Goal: Use online tool/utility: Use online tool/utility

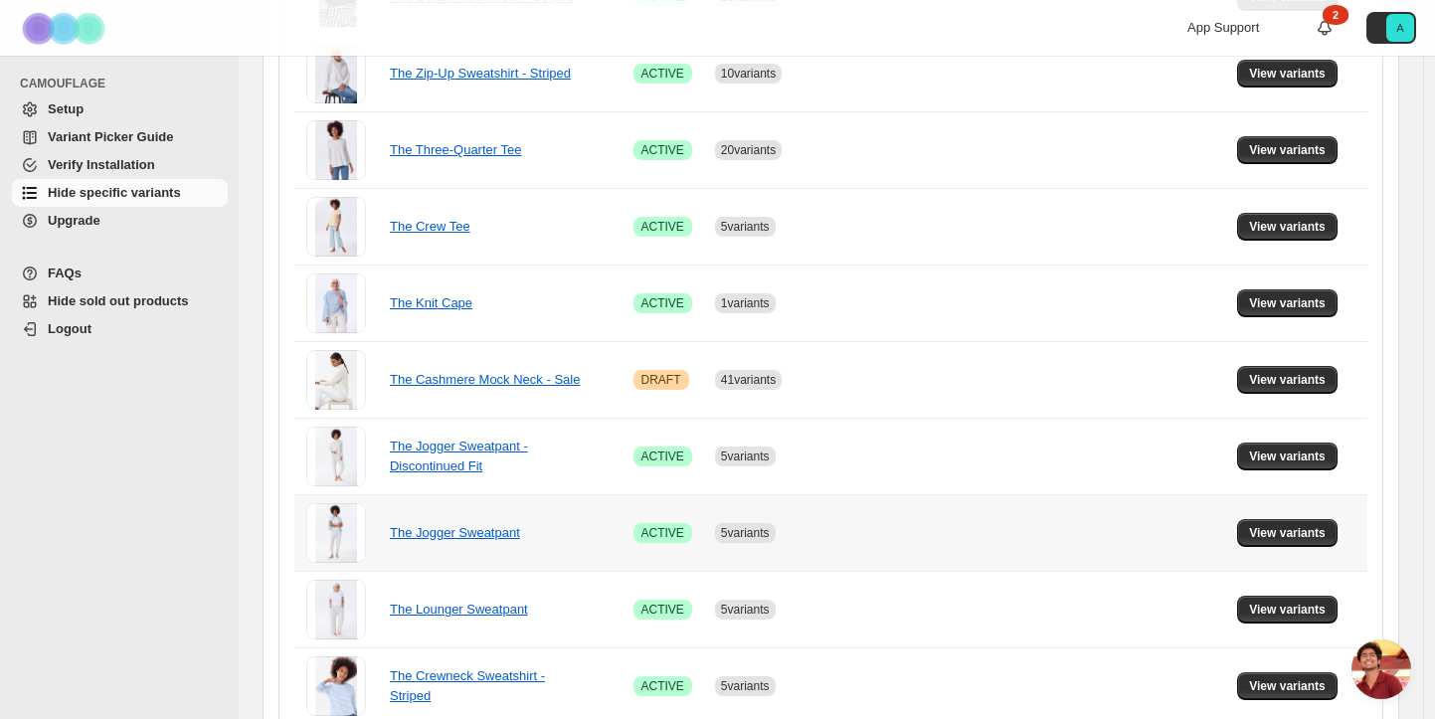
scroll to position [313, 0]
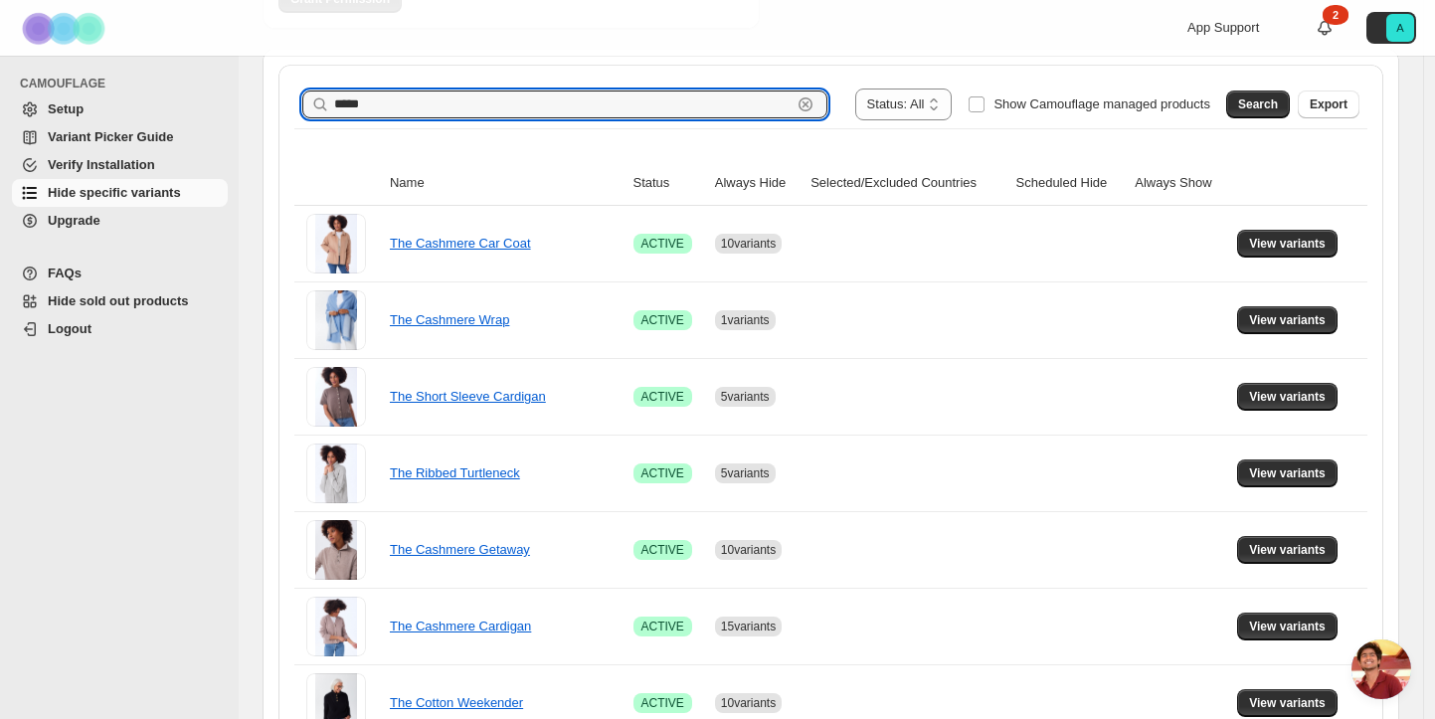
drag, startPoint x: 679, startPoint y: 109, endPoint x: 405, endPoint y: 70, distance: 277.3
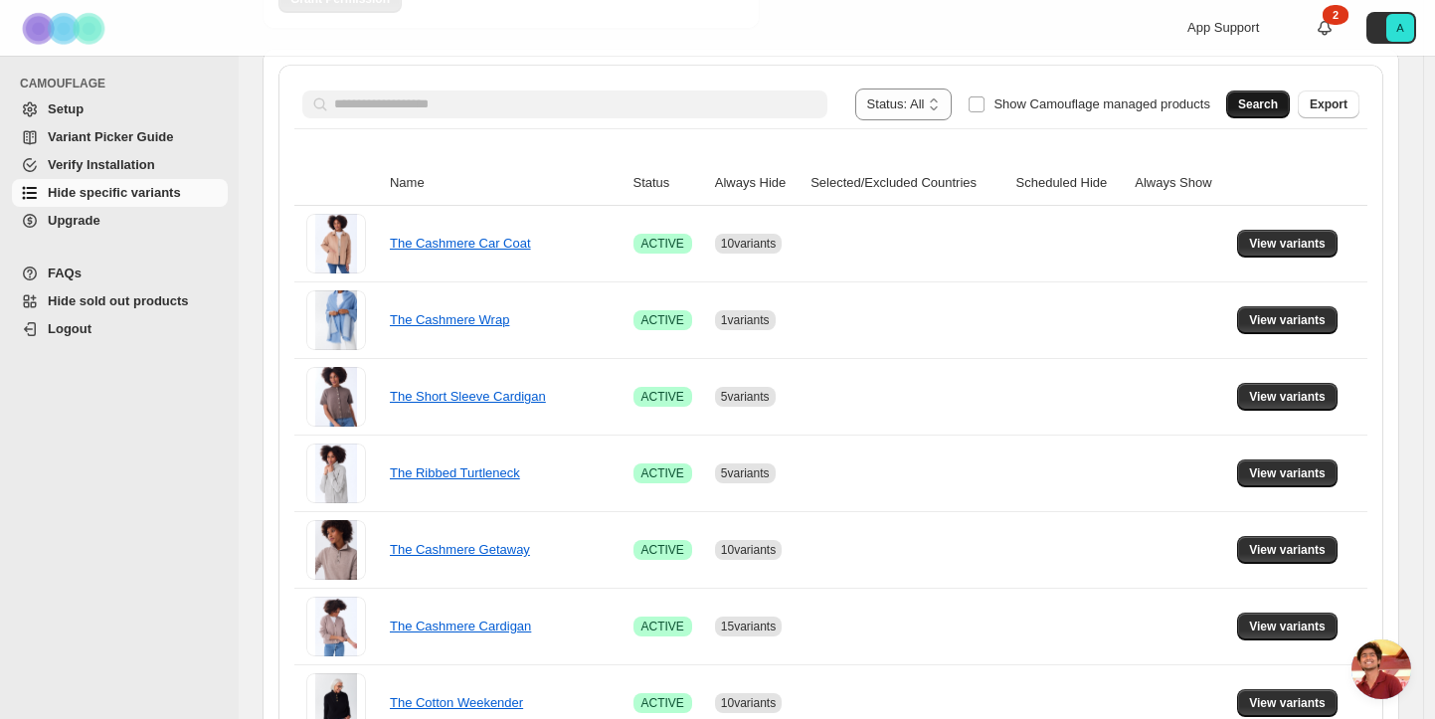
click at [1267, 102] on span "Search" at bounding box center [1258, 104] width 40 height 16
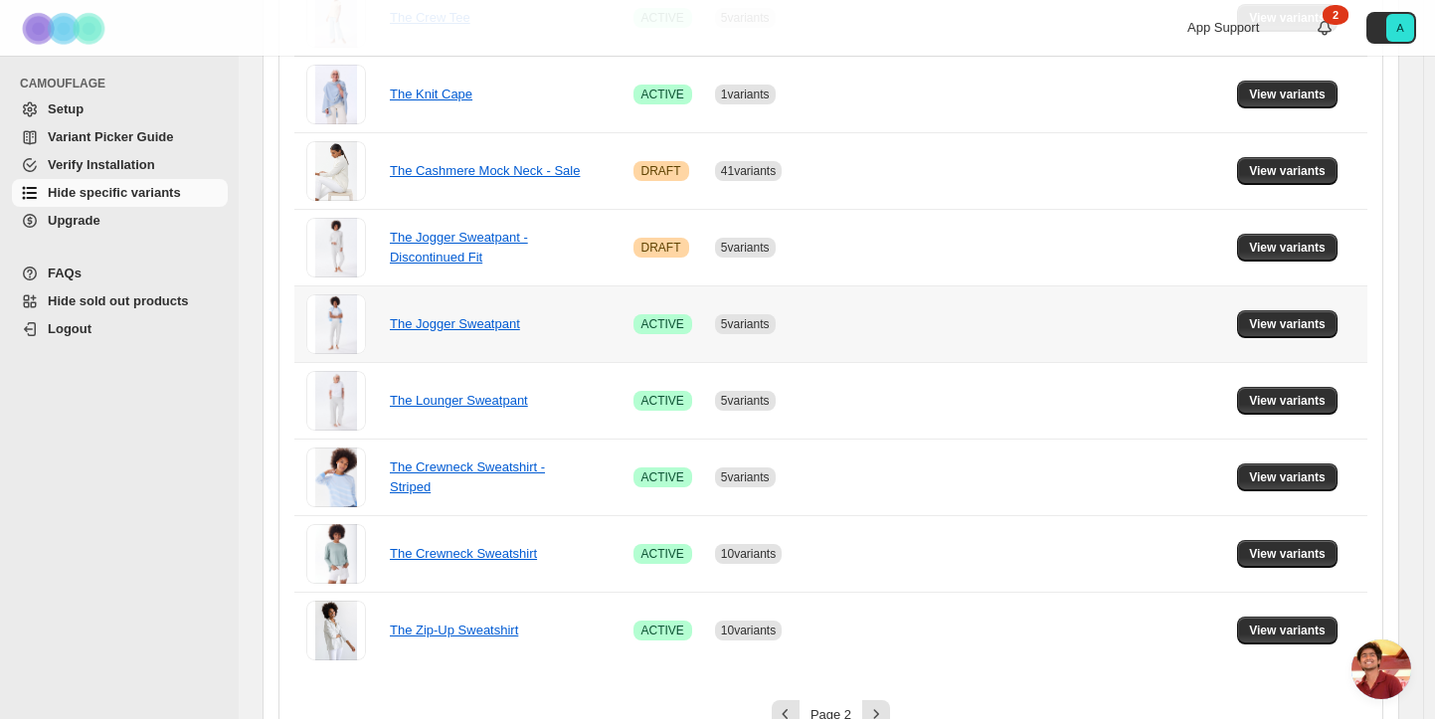
scroll to position [1379, 0]
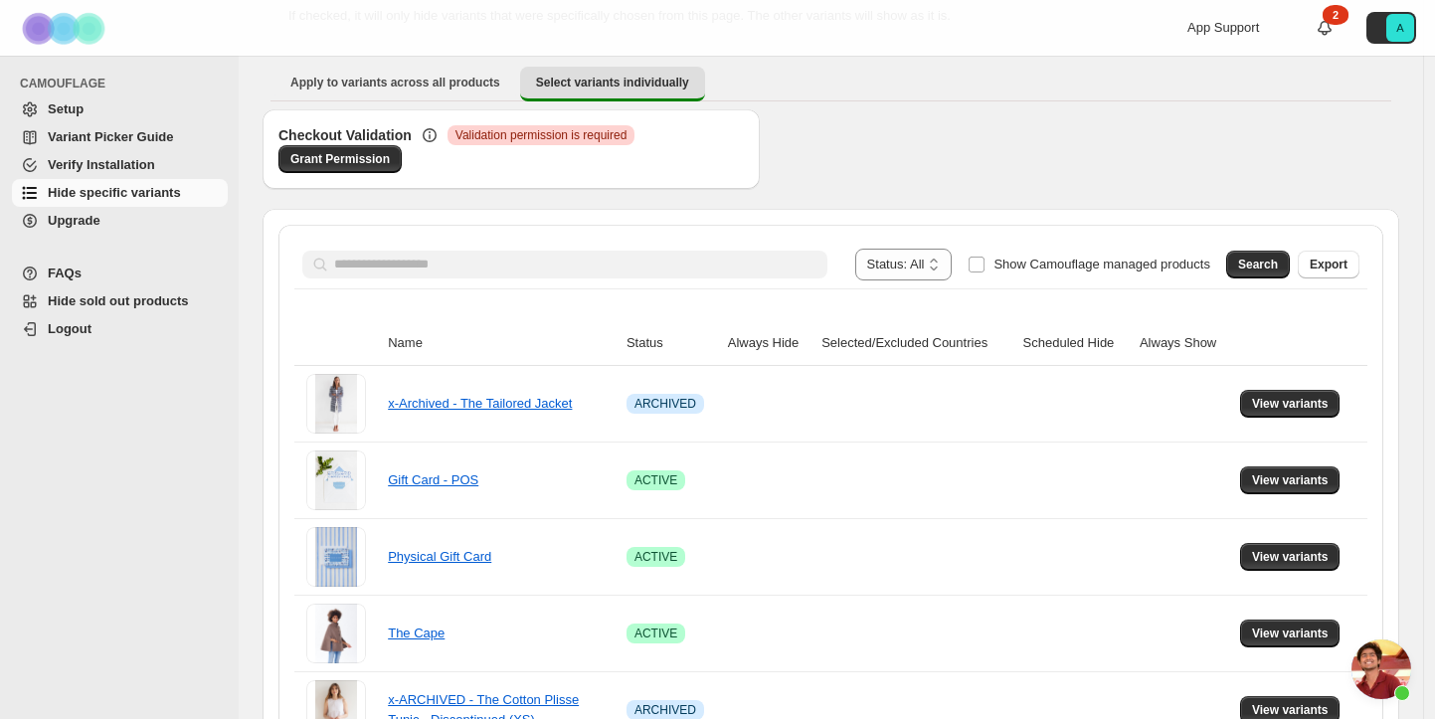
scroll to position [181, 0]
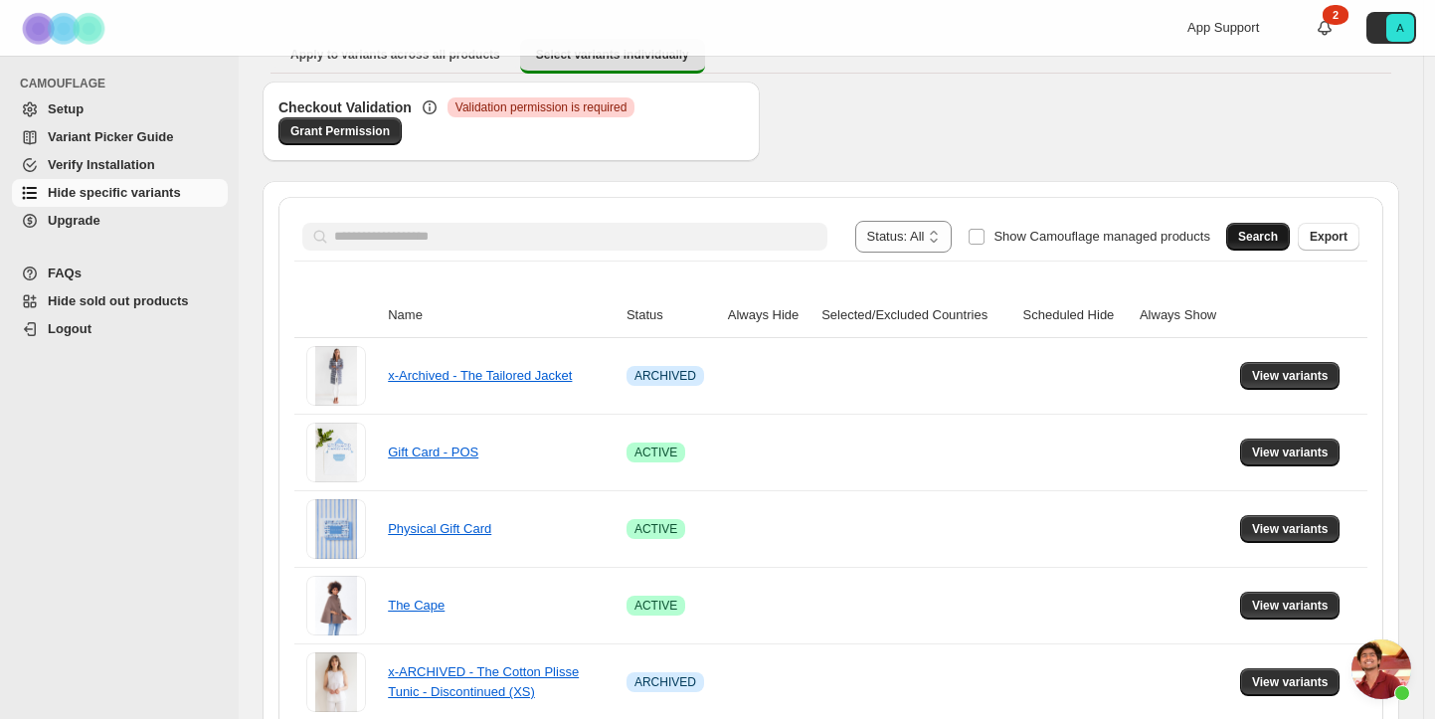
click at [1274, 240] on span "Search" at bounding box center [1258, 237] width 40 height 16
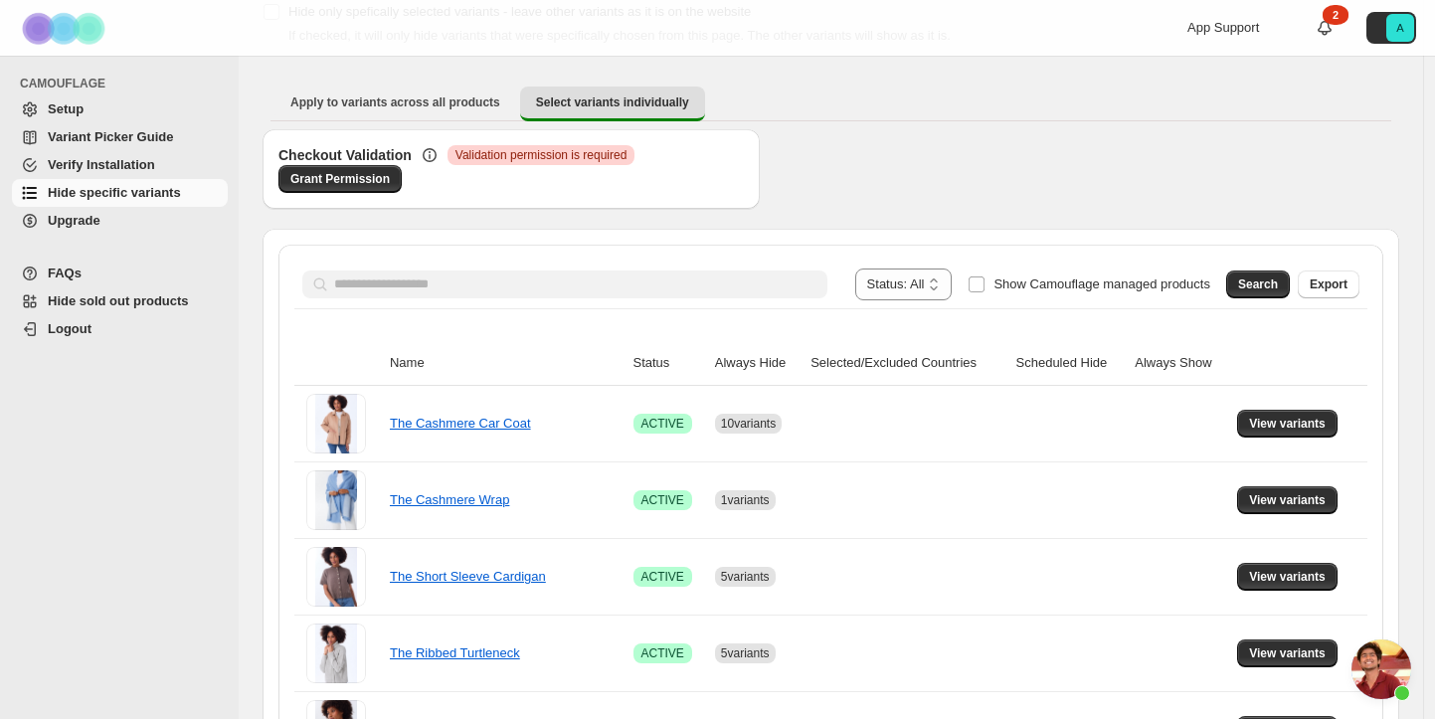
scroll to position [134, 0]
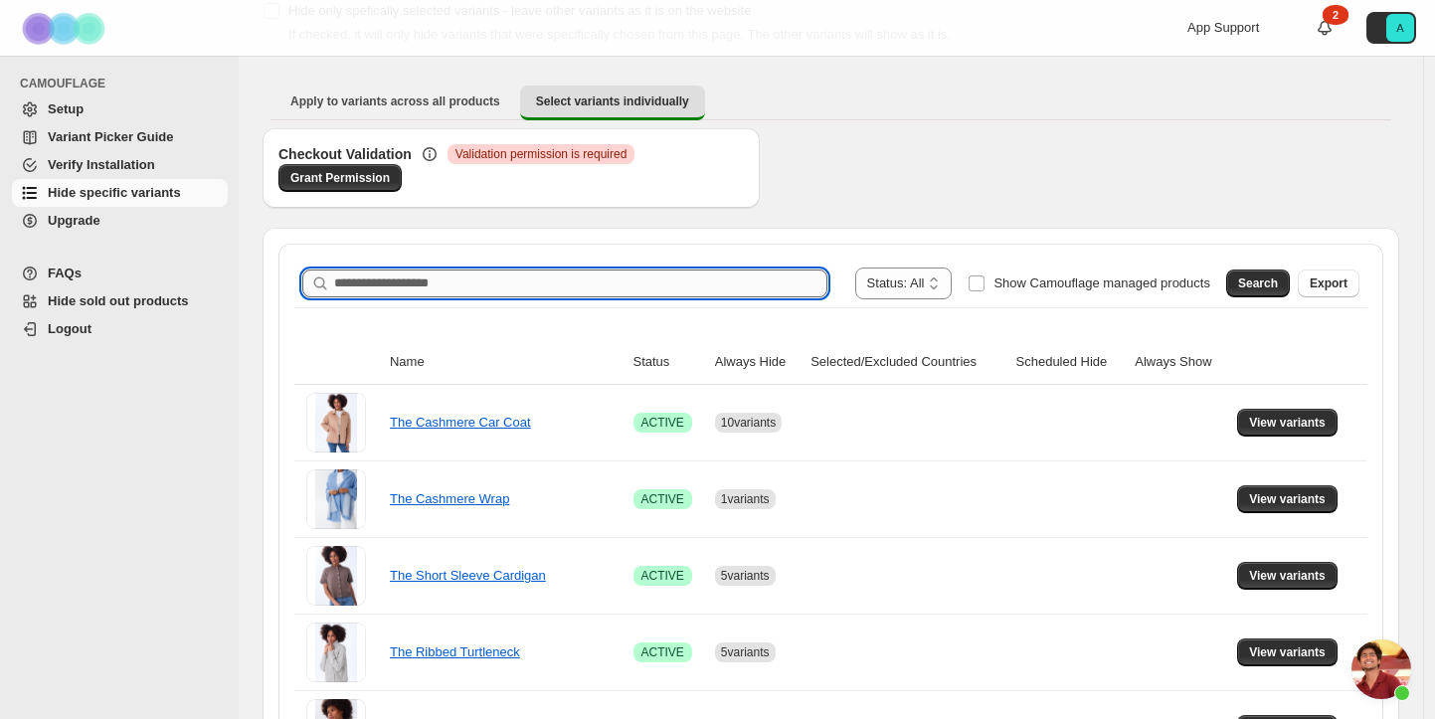
click at [587, 279] on input "Search product name" at bounding box center [580, 283] width 493 height 28
type input "*********"
click at [1279, 274] on button "Search" at bounding box center [1258, 283] width 64 height 28
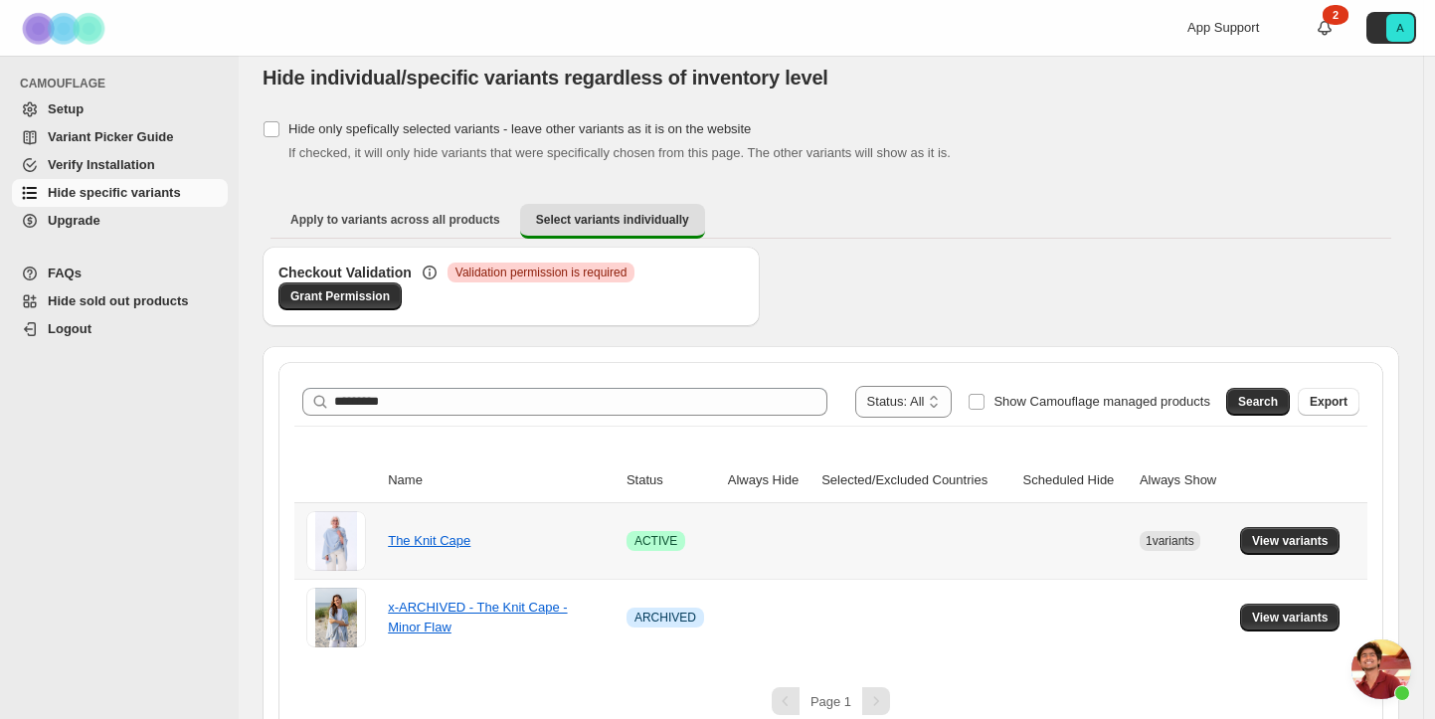
scroll to position [5, 0]
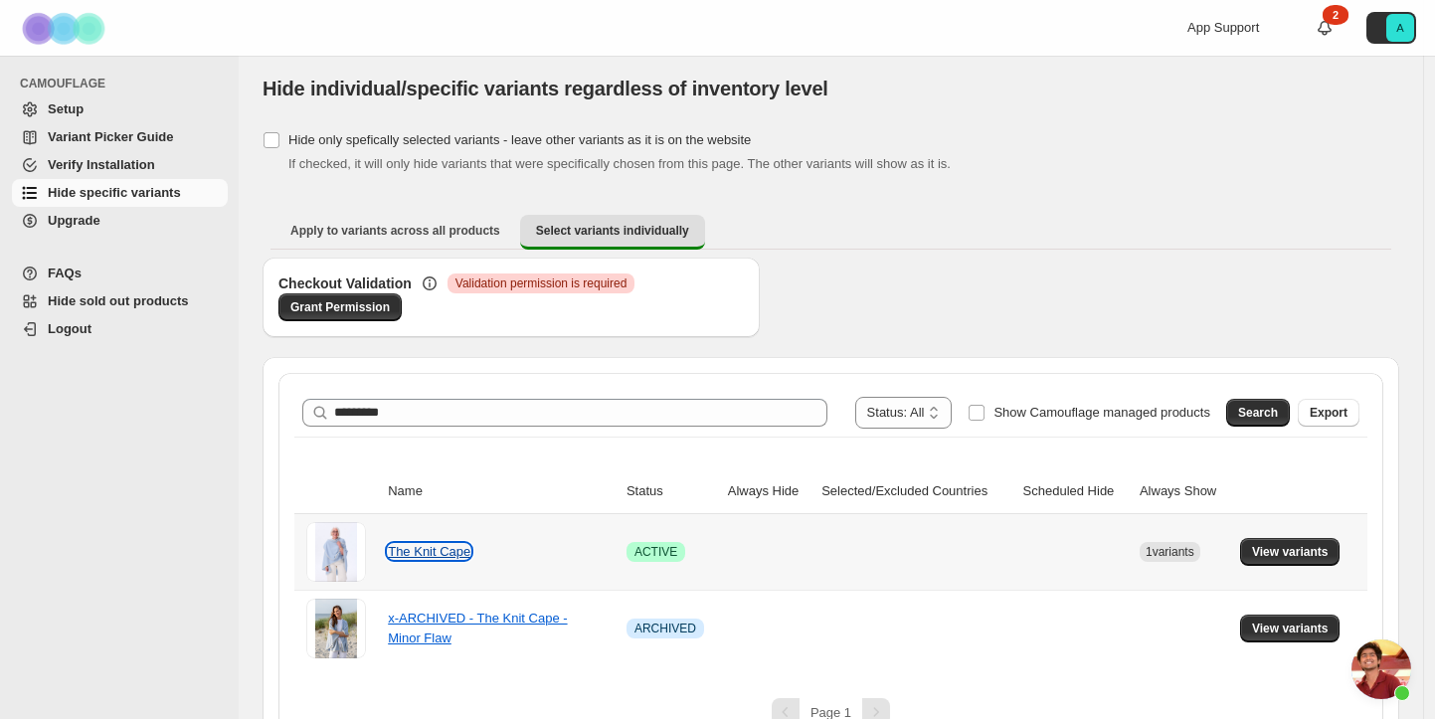
click at [432, 552] on link "The Knit Cape" at bounding box center [429, 551] width 83 height 15
click at [1293, 549] on span "View variants" at bounding box center [1290, 552] width 77 height 16
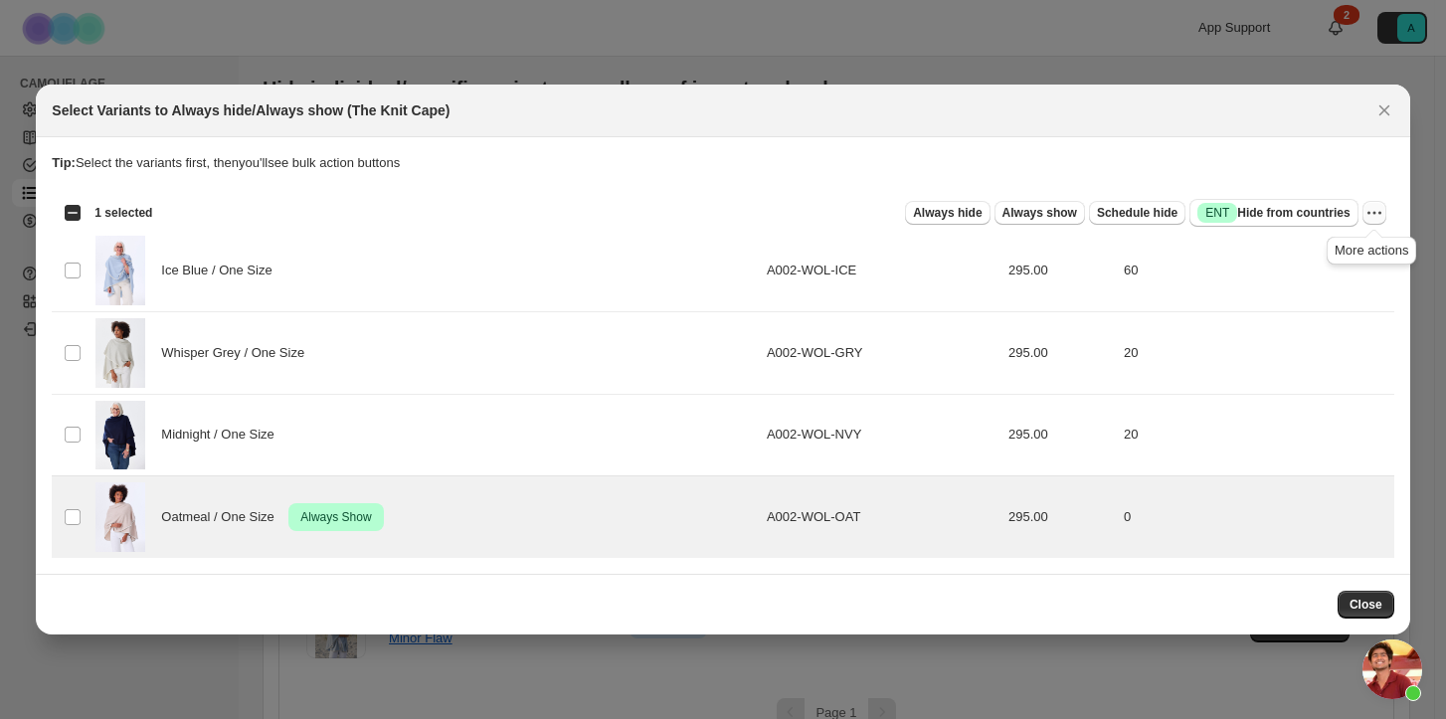
click at [1366, 211] on icon "More actions" at bounding box center [1374, 213] width 20 height 20
